Goal: Navigation & Orientation: Find specific page/section

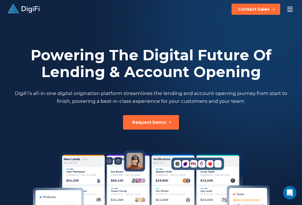
click at [19, 13] on icon at bounding box center [24, 8] width 32 height 9
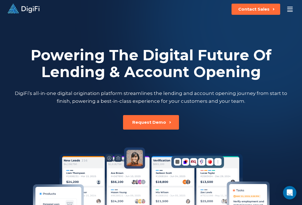
click at [22, 11] on icon at bounding box center [31, 9] width 18 height 7
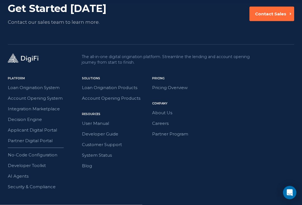
scroll to position [1579, 0]
click at [170, 115] on link "About Us" at bounding box center [177, 112] width 51 height 7
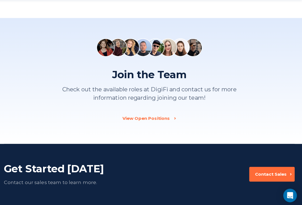
scroll to position [996, 0]
click at [128, 117] on div "View Open Positions" at bounding box center [147, 117] width 47 height 6
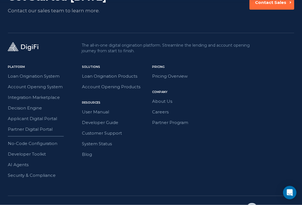
scroll to position [1098, 0]
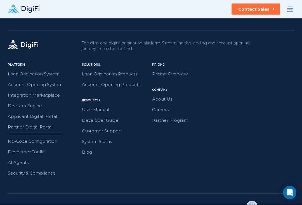
click at [154, 96] on link "About Us" at bounding box center [177, 99] width 51 height 7
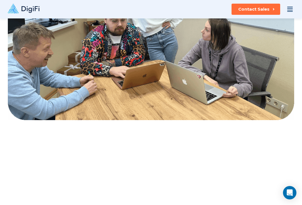
scroll to position [689, 0]
